Goal: Task Accomplishment & Management: Manage account settings

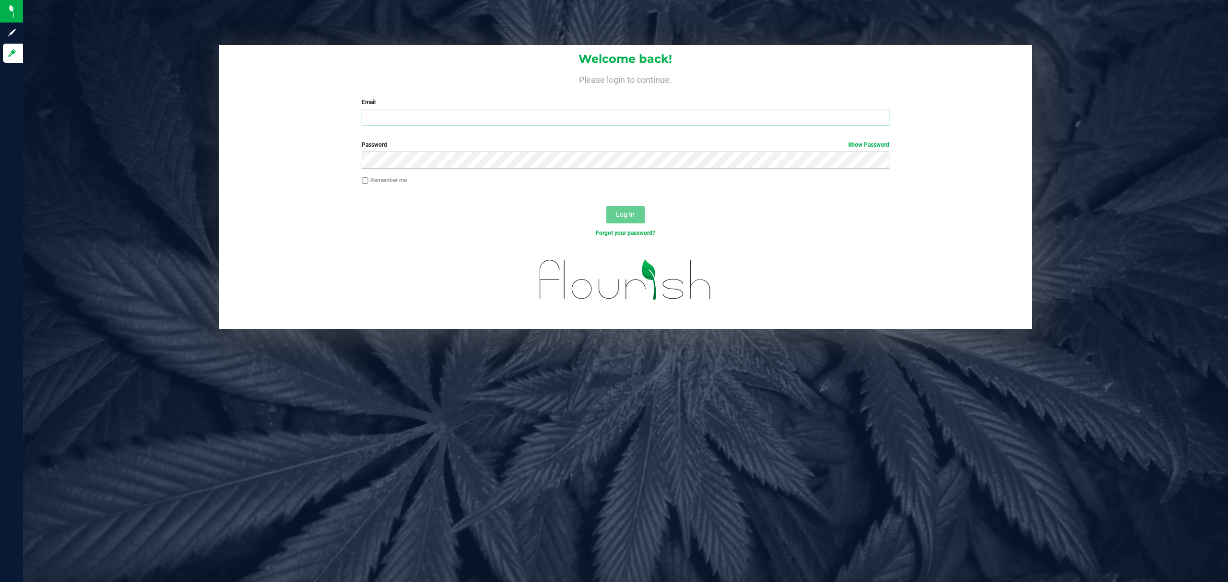
click at [452, 114] on input "Email" at bounding box center [626, 117] width 528 height 17
type input "[EMAIL_ADDRESS][DOMAIN_NAME]"
click at [606, 206] on button "Log In" at bounding box center [625, 214] width 38 height 17
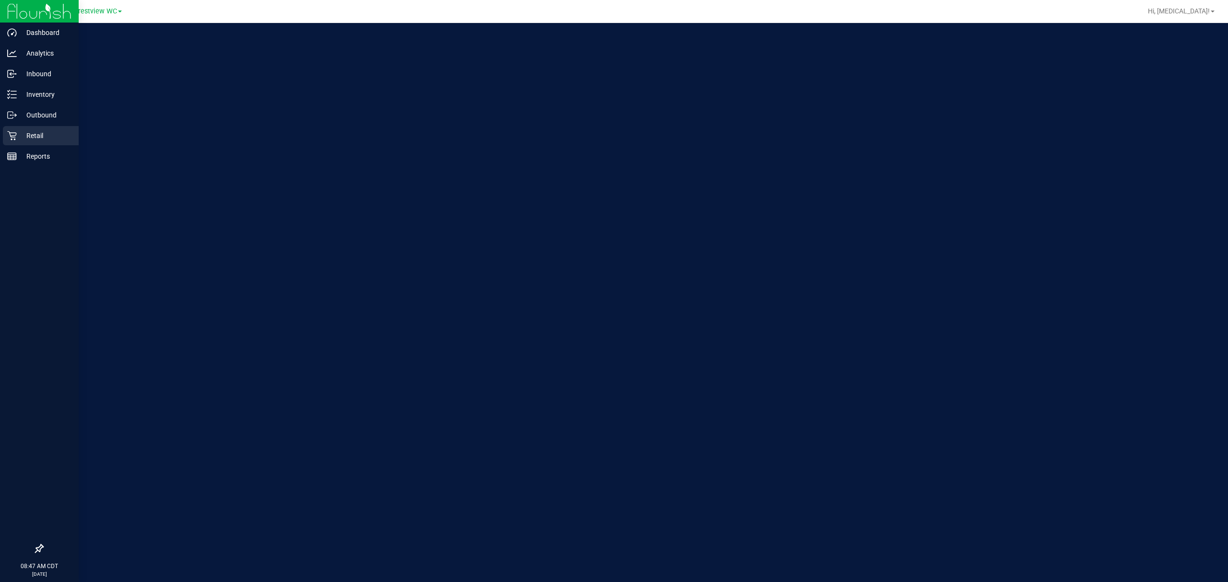
click at [45, 139] on p "Retail" at bounding box center [46, 136] width 58 height 12
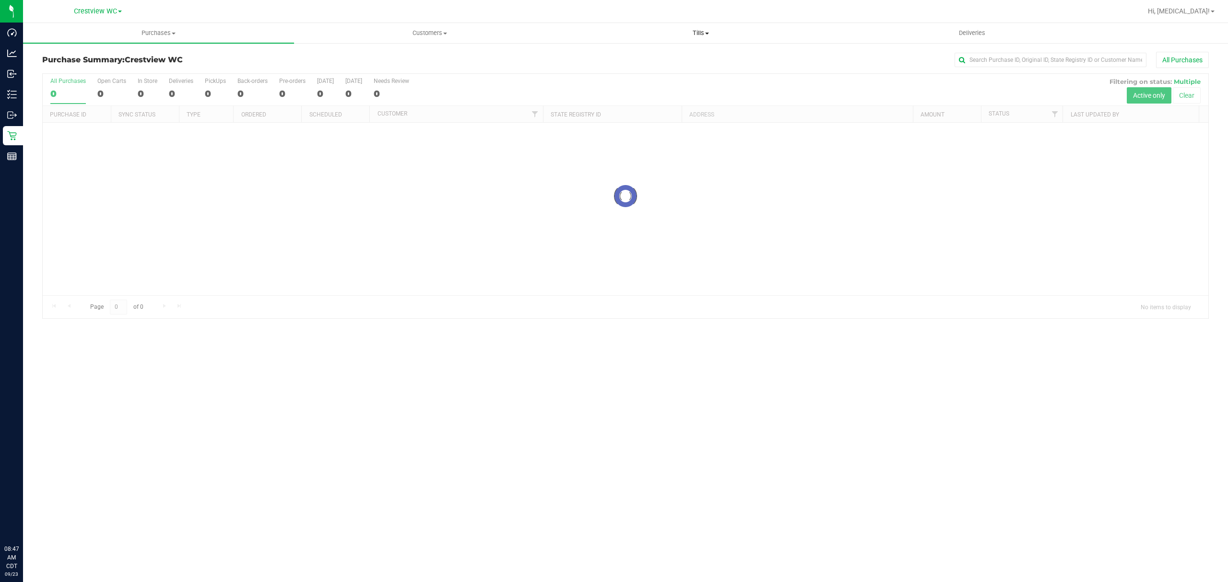
click at [699, 34] on span "Tills" at bounding box center [701, 33] width 270 height 9
click at [639, 56] on li "Manage tills" at bounding box center [700, 58] width 271 height 12
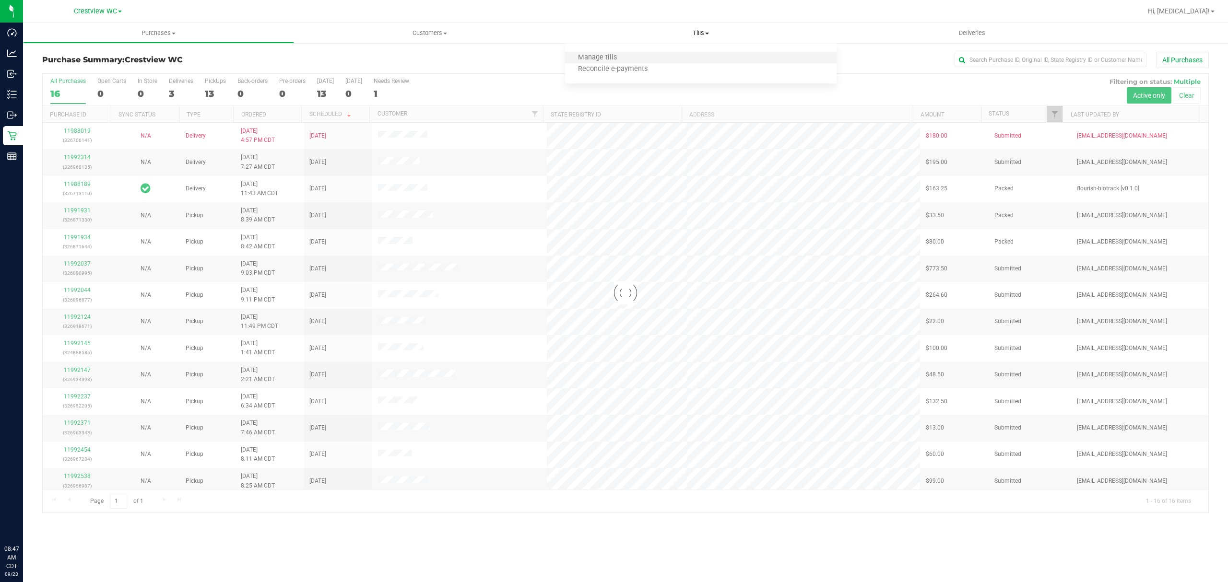
click at [639, 56] on li "Manage tills" at bounding box center [700, 58] width 271 height 12
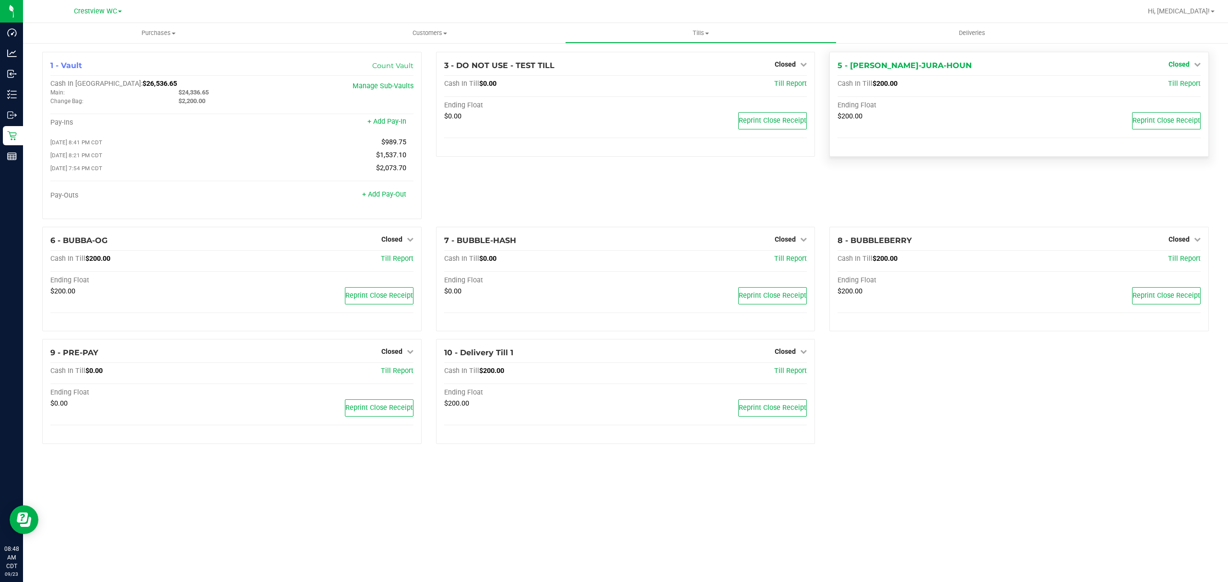
click at [1186, 64] on span "Closed" at bounding box center [1179, 64] width 21 height 8
click at [1177, 83] on link "Open Till" at bounding box center [1178, 85] width 25 height 8
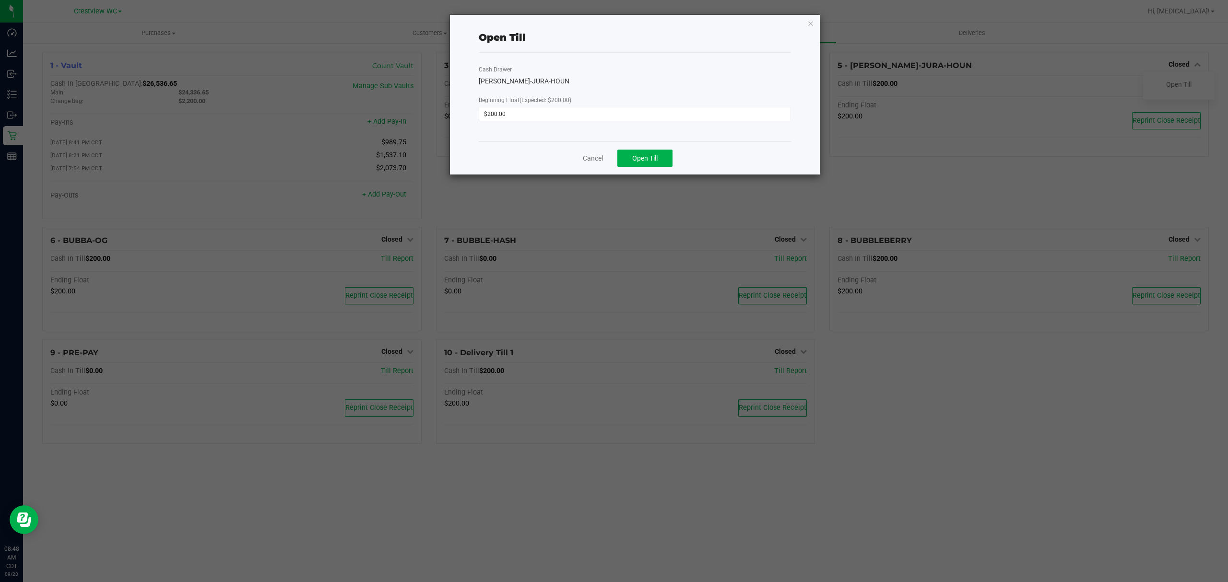
click at [652, 167] on div "Cancel Open Till" at bounding box center [635, 158] width 312 height 33
click at [649, 160] on span "Open Till" at bounding box center [644, 158] width 25 height 8
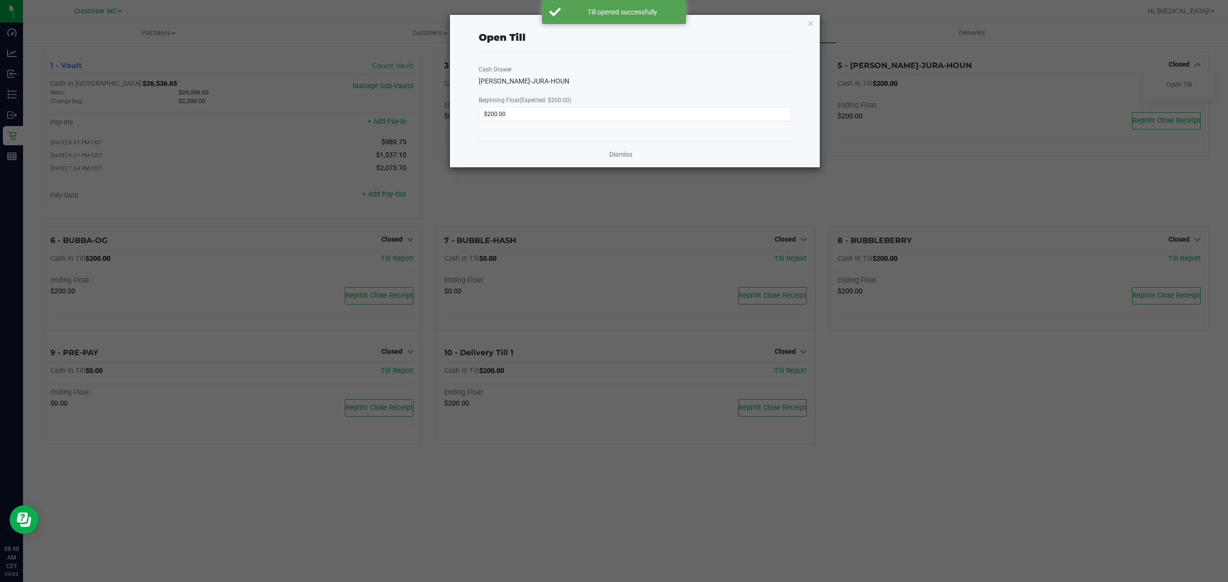
click at [618, 147] on div "Dismiss" at bounding box center [635, 155] width 312 height 26
click at [622, 155] on link "Dismiss" at bounding box center [620, 155] width 23 height 10
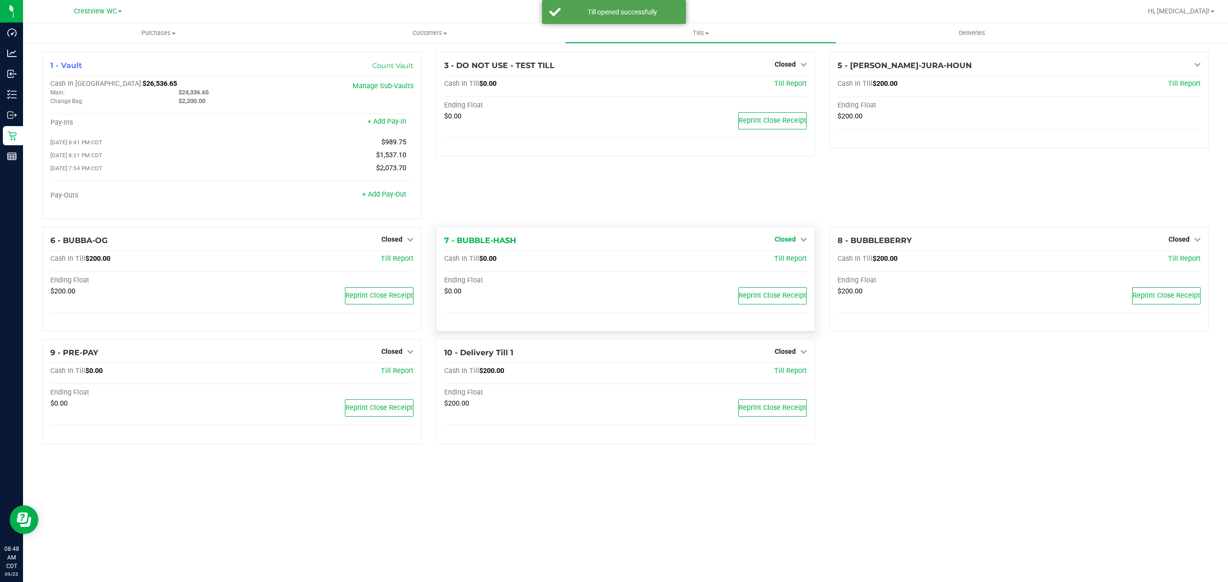
click at [789, 243] on span "Closed" at bounding box center [785, 240] width 21 height 8
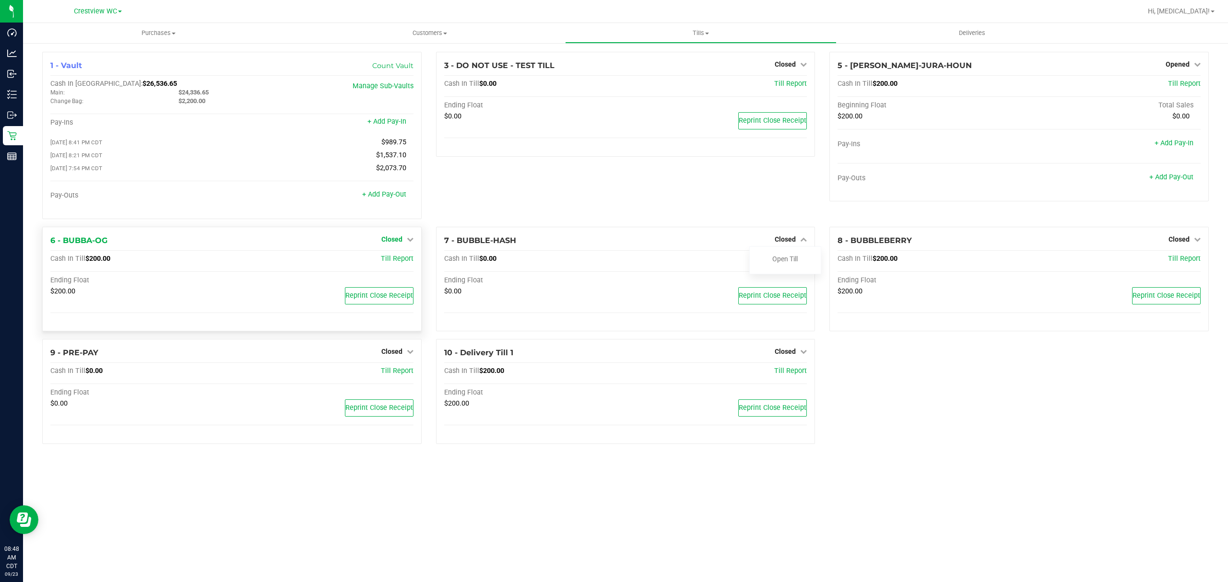
click at [385, 243] on span "Closed" at bounding box center [391, 240] width 21 height 8
click at [393, 263] on link "Open Till" at bounding box center [391, 259] width 25 height 8
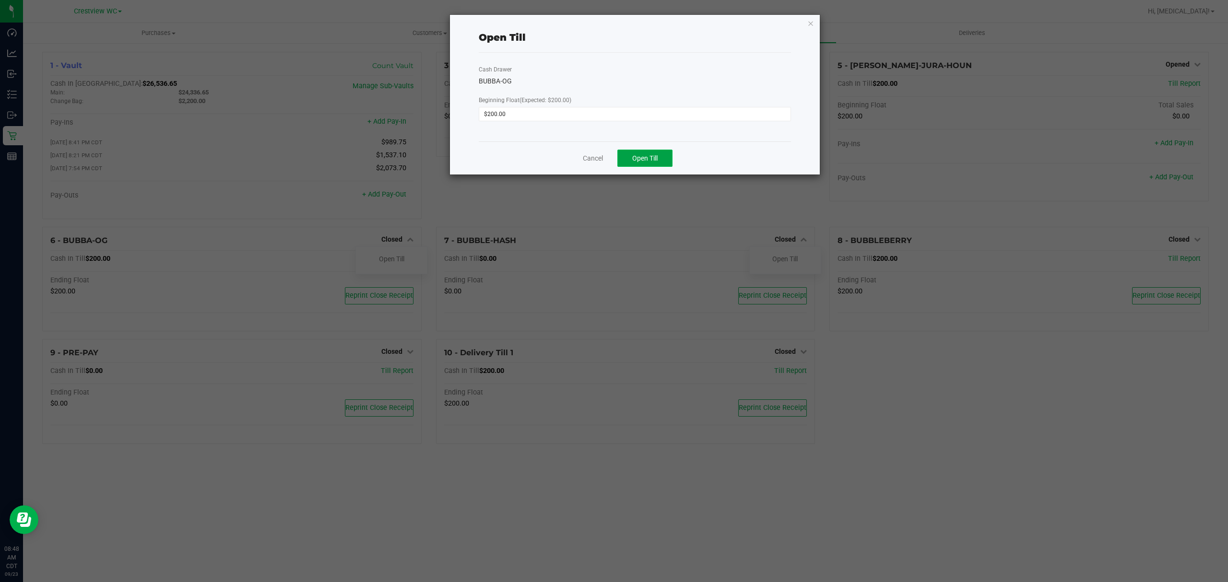
click at [656, 154] on span "Open Till" at bounding box center [644, 158] width 25 height 8
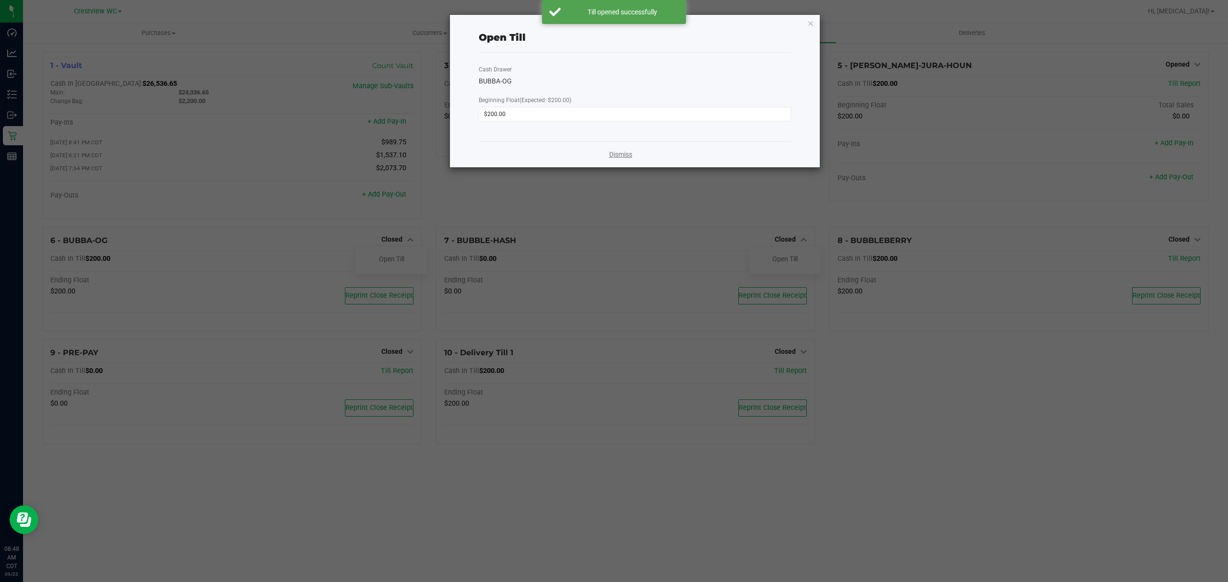
click at [622, 153] on link "Dismiss" at bounding box center [620, 155] width 23 height 10
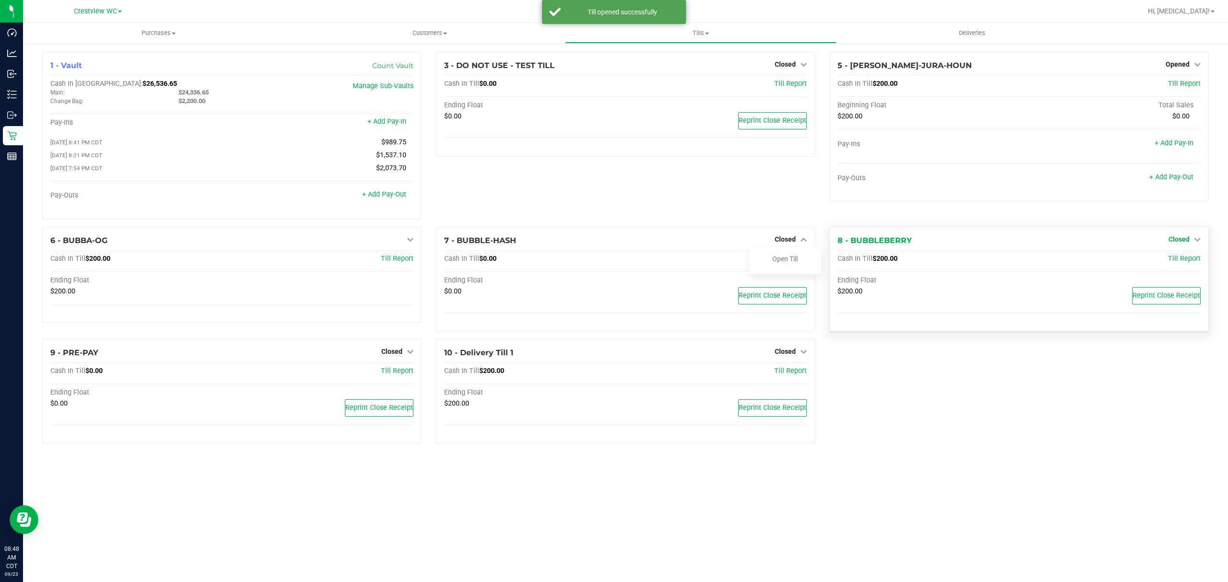
click at [1184, 241] on span "Closed" at bounding box center [1179, 240] width 21 height 8
click at [1186, 265] on div "Open Till" at bounding box center [1178, 259] width 71 height 12
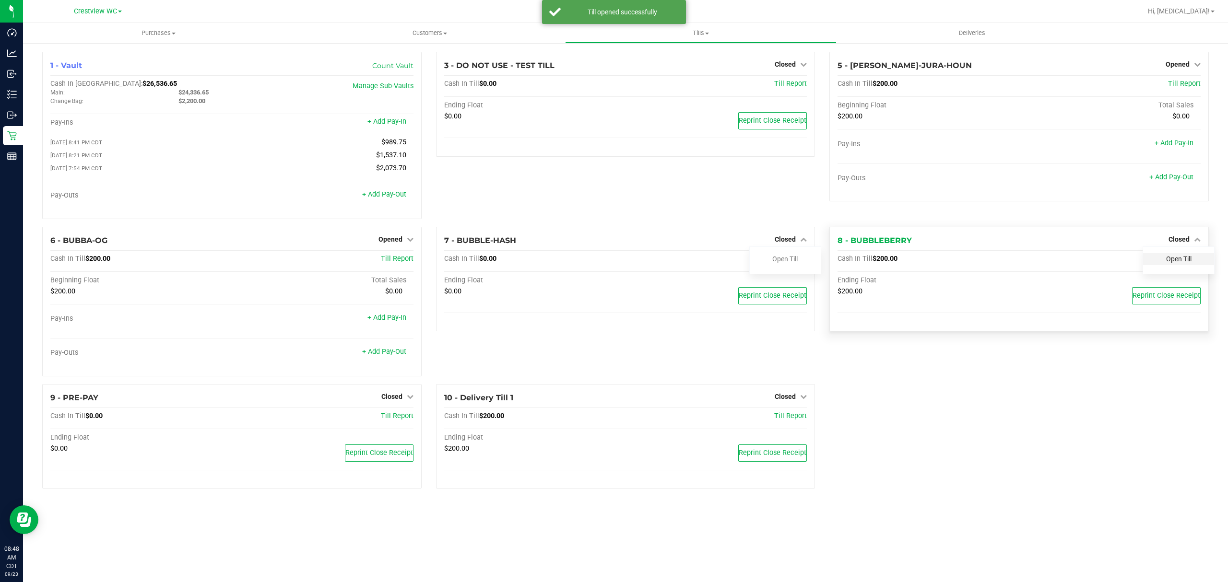
click at [1179, 262] on link "Open Till" at bounding box center [1178, 259] width 25 height 8
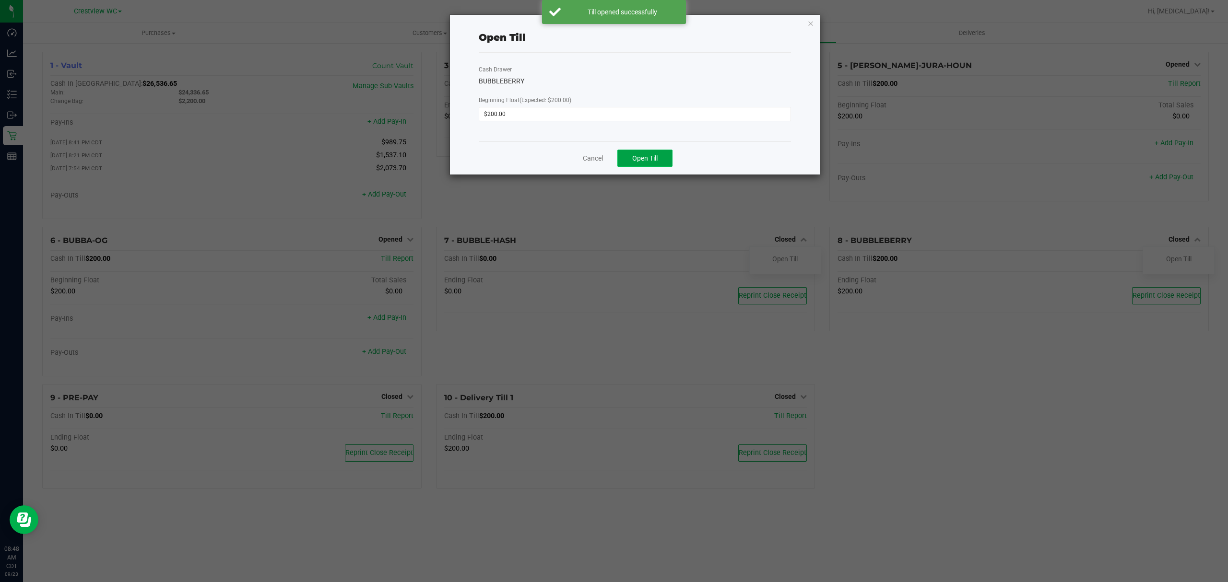
click at [653, 152] on button "Open Till" at bounding box center [644, 158] width 55 height 17
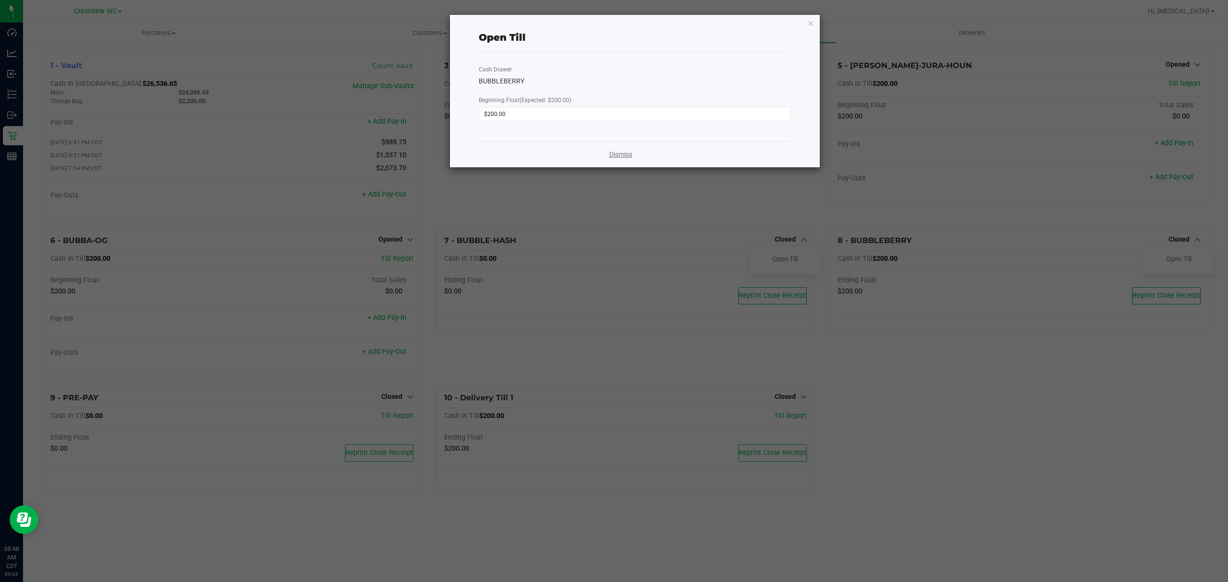
click at [618, 153] on link "Dismiss" at bounding box center [620, 155] width 23 height 10
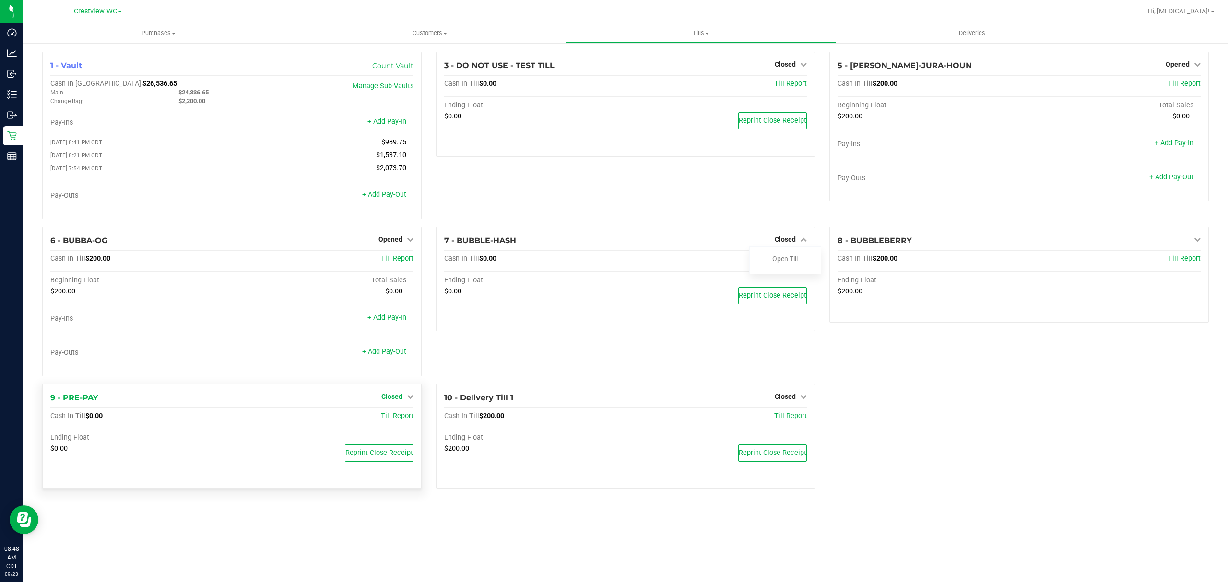
click at [400, 401] on span "Closed" at bounding box center [391, 397] width 21 height 8
click at [395, 417] on link "Open Till" at bounding box center [391, 417] width 25 height 8
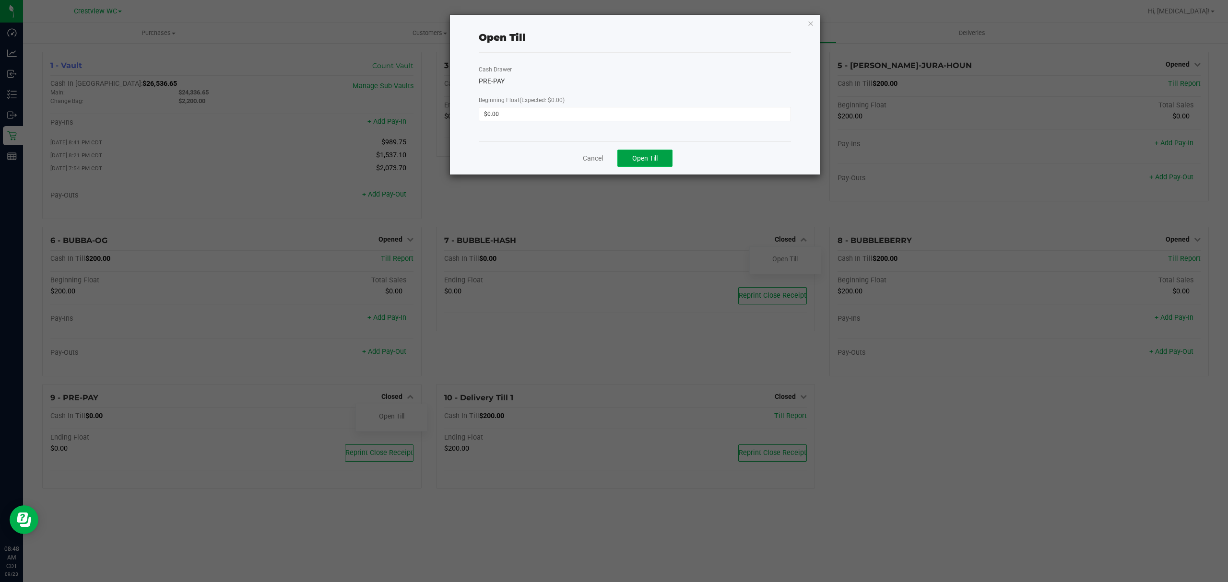
click at [659, 156] on button "Open Till" at bounding box center [644, 158] width 55 height 17
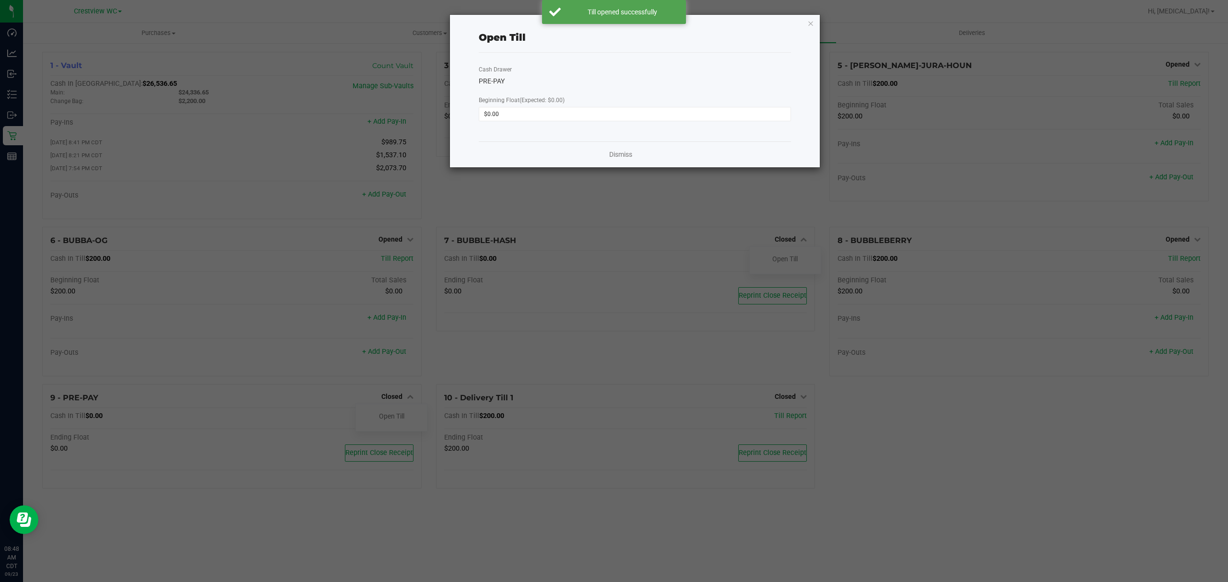
click at [626, 146] on div "Dismiss" at bounding box center [635, 155] width 312 height 26
click at [622, 152] on link "Dismiss" at bounding box center [620, 155] width 23 height 10
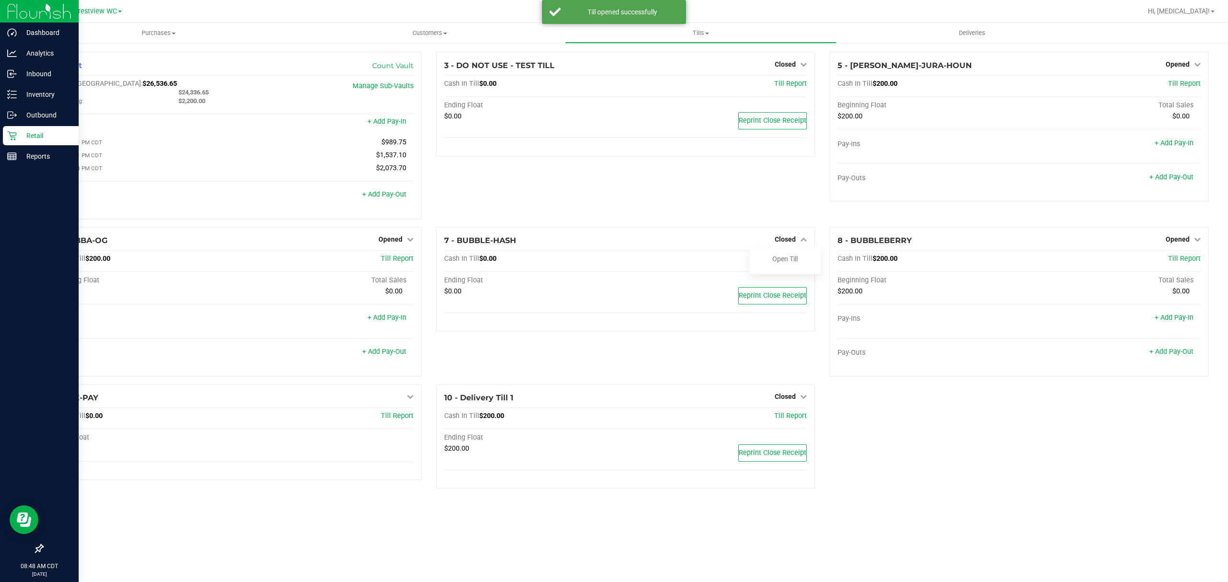
click at [35, 137] on p "Retail" at bounding box center [46, 136] width 58 height 12
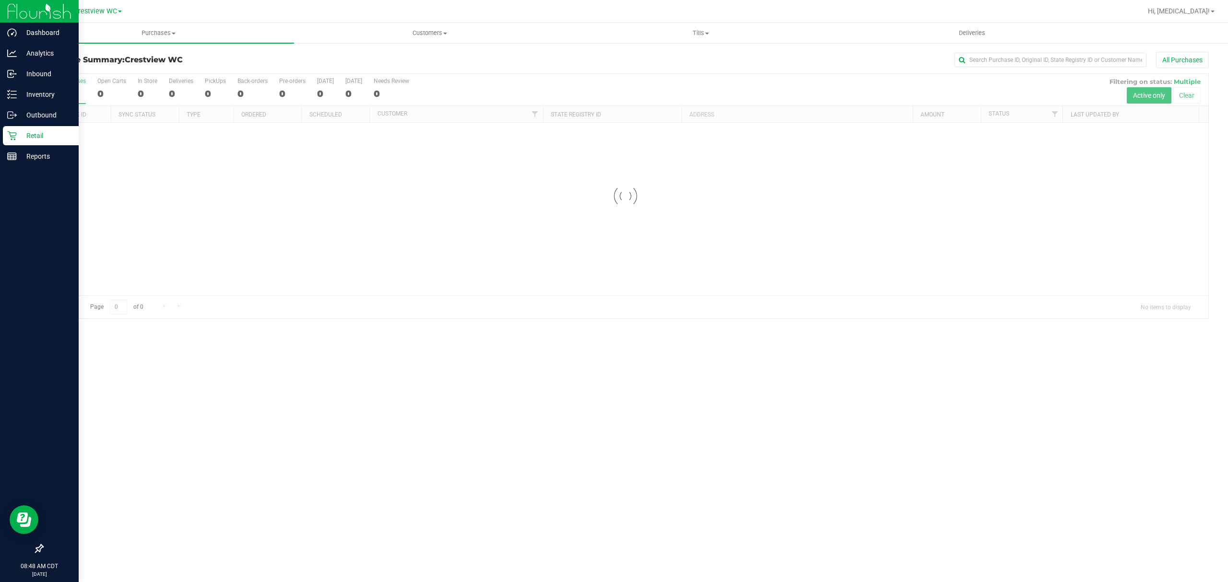
click at [42, 547] on icon at bounding box center [39, 548] width 9 height 9
click at [35, 550] on input "checkbox" at bounding box center [35, 550] width 0 height 0
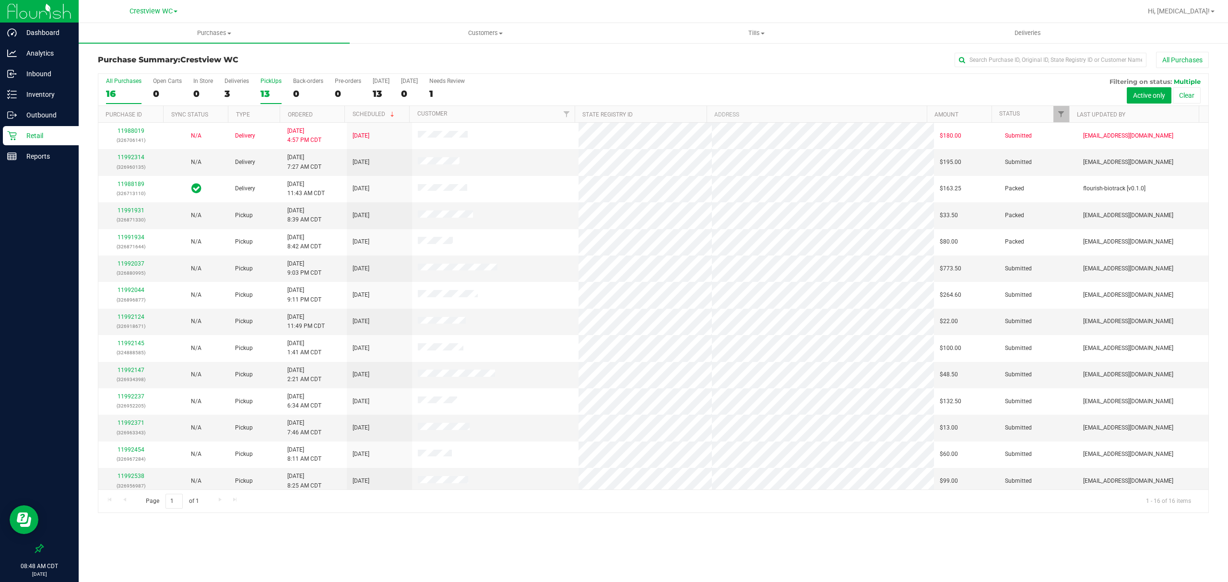
click at [271, 87] on label "PickUps 13" at bounding box center [270, 91] width 21 height 26
click at [0, 0] on input "PickUps 13" at bounding box center [0, 0] width 0 height 0
